Goal: Task Accomplishment & Management: Manage account settings

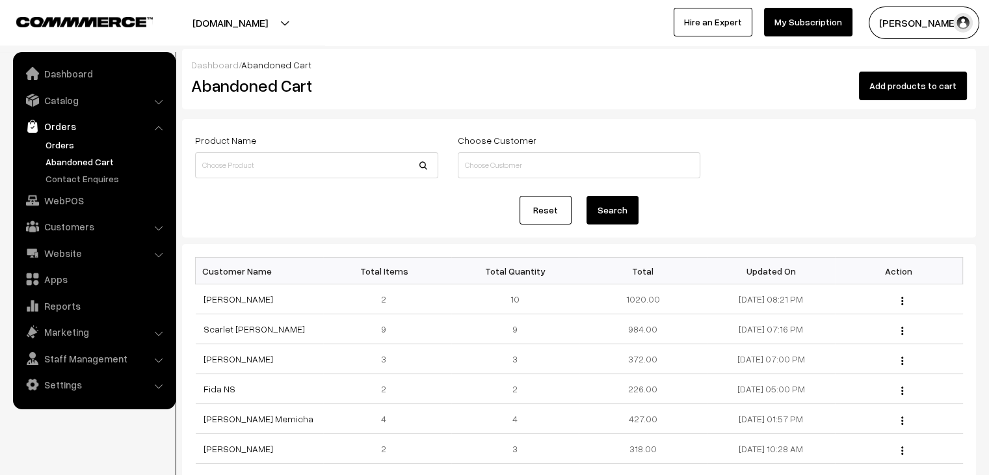
click at [60, 146] on link "Orders" at bounding box center [106, 145] width 129 height 14
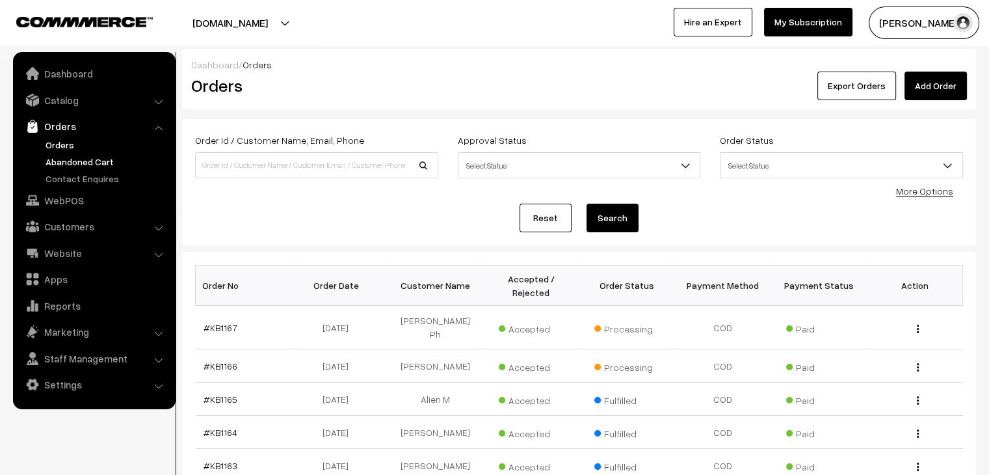
click at [64, 157] on link "Abandoned Cart" at bounding box center [106, 162] width 129 height 14
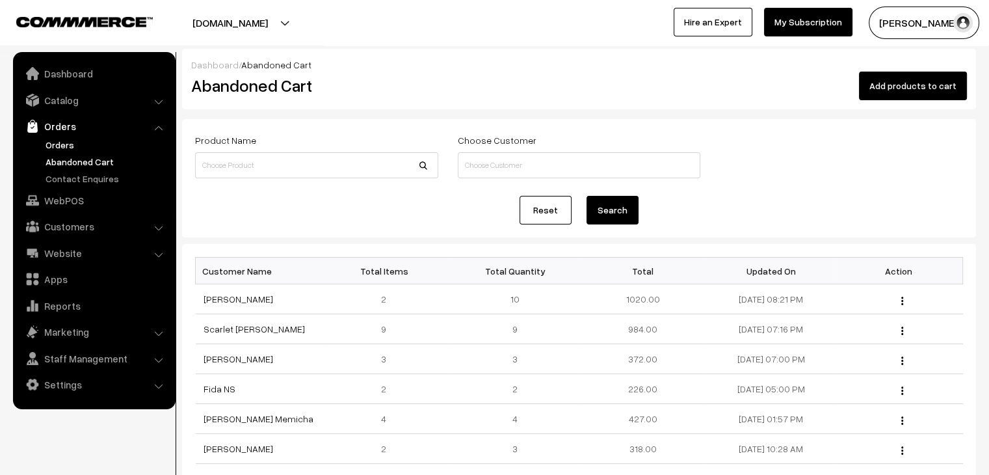
click at [74, 146] on link "Orders" at bounding box center [106, 145] width 129 height 14
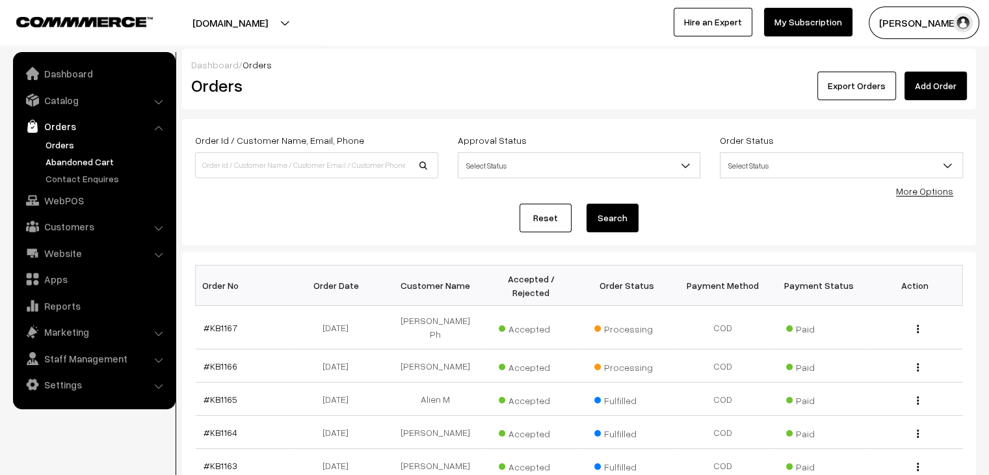
click at [83, 160] on link "Abandoned Cart" at bounding box center [106, 162] width 129 height 14
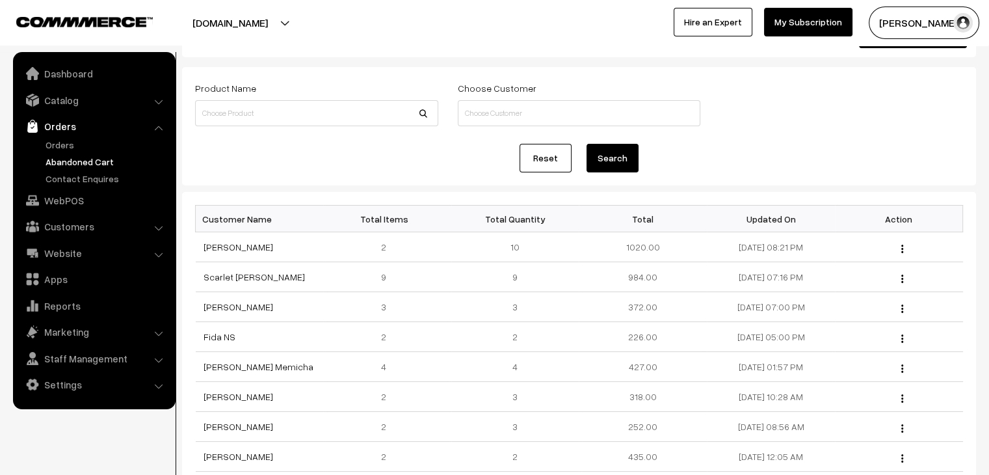
scroll to position [49, 0]
click at [75, 140] on link "Orders" at bounding box center [106, 145] width 129 height 14
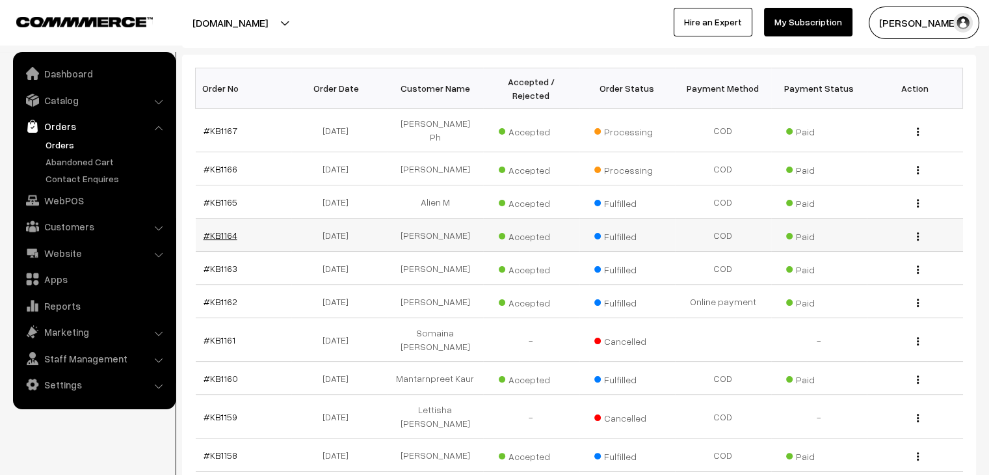
click at [231, 230] on link "#KB1164" at bounding box center [221, 235] width 34 height 11
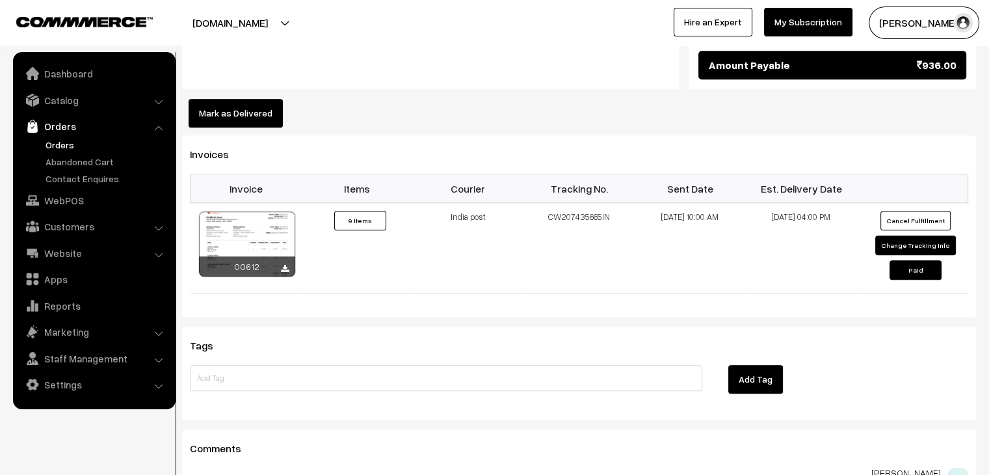
scroll to position [928, 0]
